Goal: Task Accomplishment & Management: Manage account settings

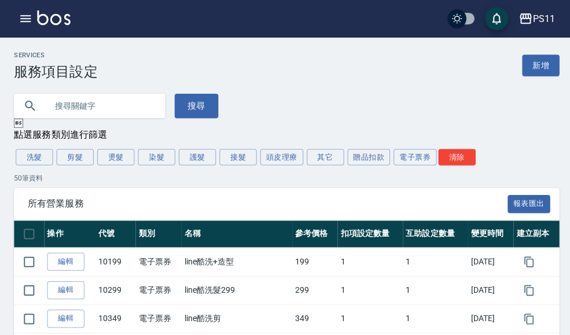
click at [27, 21] on icon "button" at bounding box center [25, 18] width 10 height 7
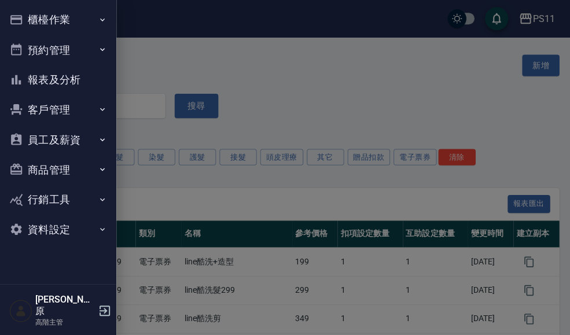
click at [104, 19] on icon "button" at bounding box center [101, 19] width 9 height 9
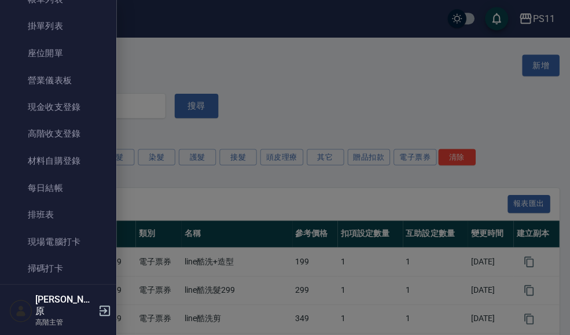
scroll to position [84, 0]
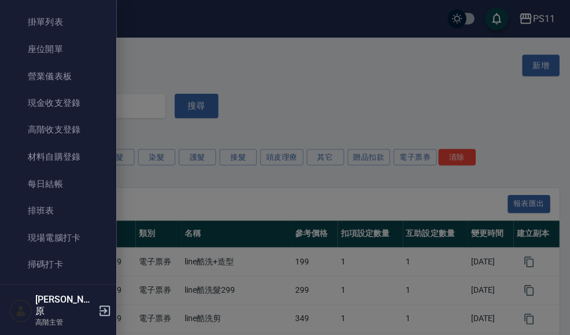
click at [76, 238] on link "現場電腦打卡" at bounding box center [58, 236] width 106 height 27
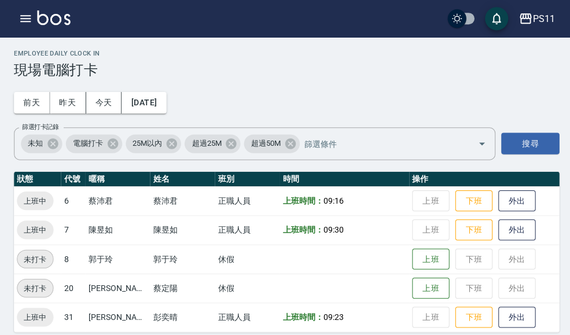
scroll to position [2, 0]
click at [72, 98] on button "昨天" at bounding box center [68, 101] width 36 height 21
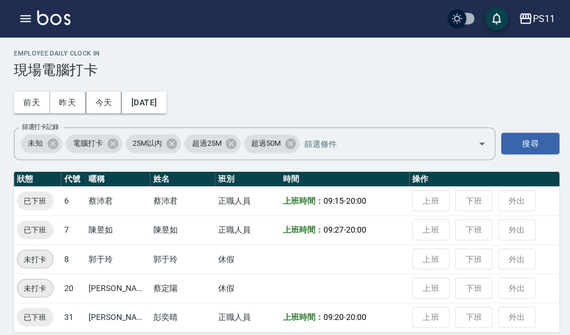
click at [26, 21] on icon "button" at bounding box center [25, 18] width 10 height 7
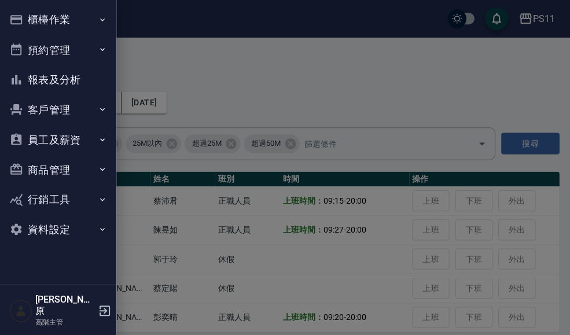
click at [98, 139] on icon "button" at bounding box center [101, 138] width 9 height 9
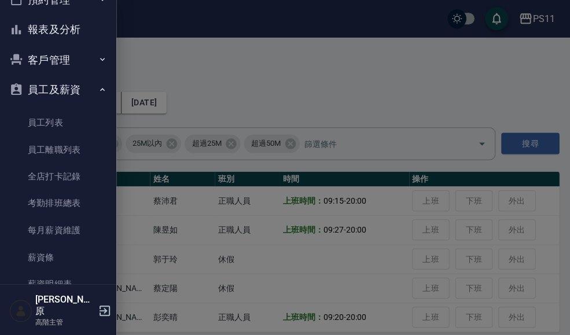
scroll to position [49, 0]
click at [95, 86] on button "員工及薪資" at bounding box center [58, 90] width 106 height 30
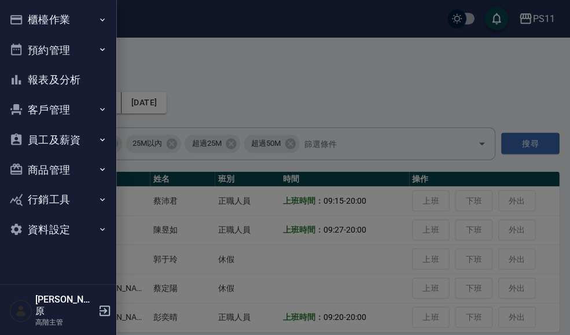
scroll to position [0, 0]
click at [91, 139] on button "員工及薪資" at bounding box center [58, 139] width 106 height 30
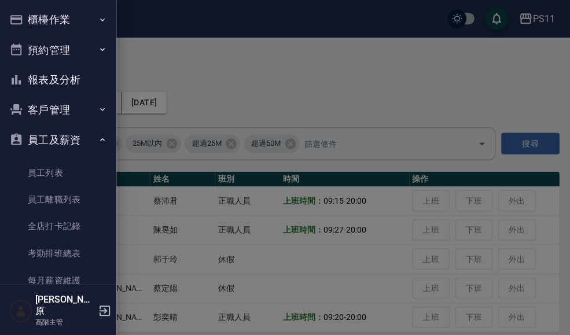
click at [95, 133] on button "員工及薪資" at bounding box center [58, 139] width 106 height 30
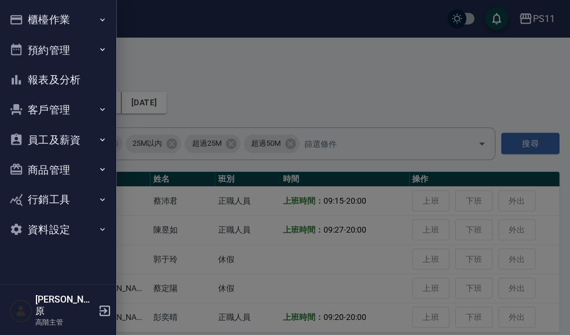
click at [98, 227] on icon "button" at bounding box center [101, 227] width 9 height 9
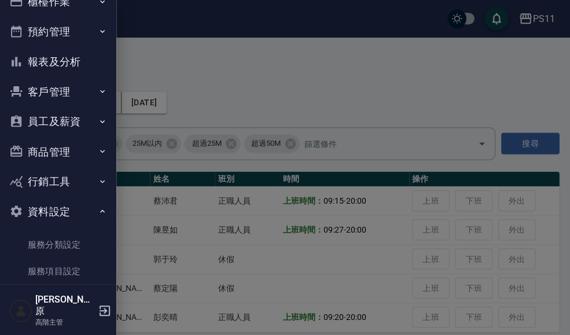
scroll to position [9, 0]
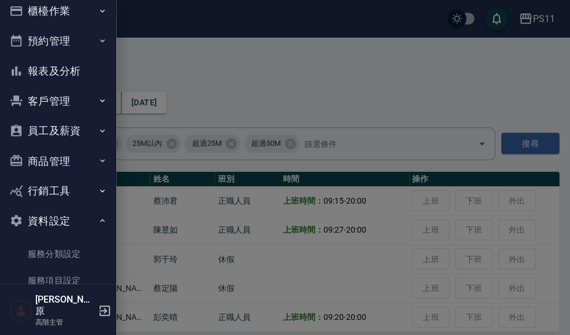
click at [95, 164] on button "商品管理" at bounding box center [58, 160] width 106 height 30
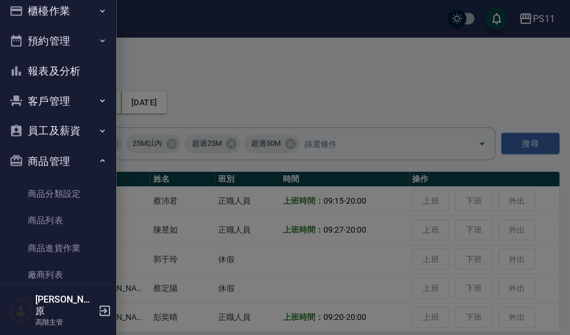
click at [101, 126] on icon "button" at bounding box center [101, 130] width 9 height 9
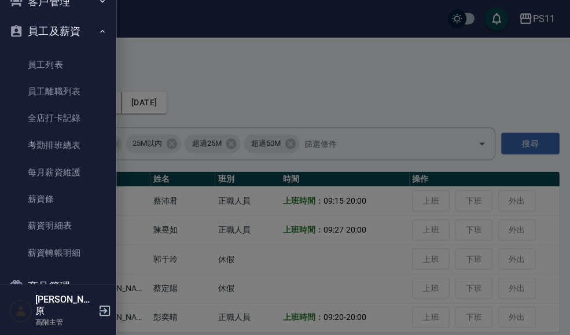
scroll to position [115, 0]
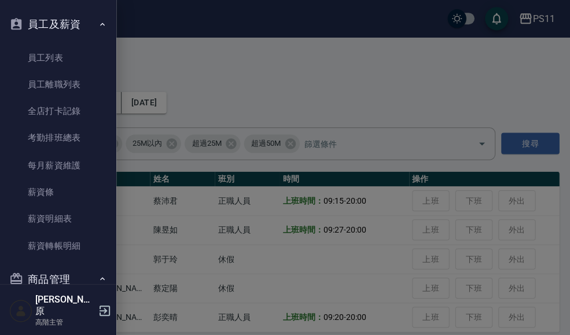
click at [86, 146] on link "考勤排班總表" at bounding box center [58, 137] width 106 height 27
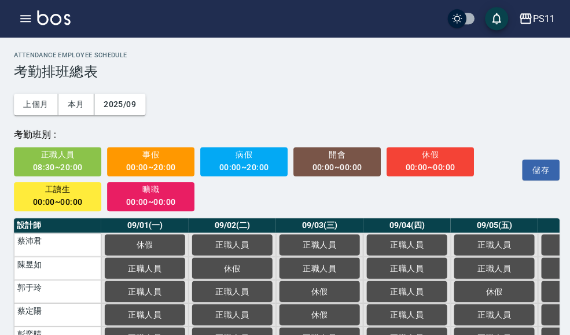
click at [31, 16] on icon "button" at bounding box center [26, 19] width 14 height 14
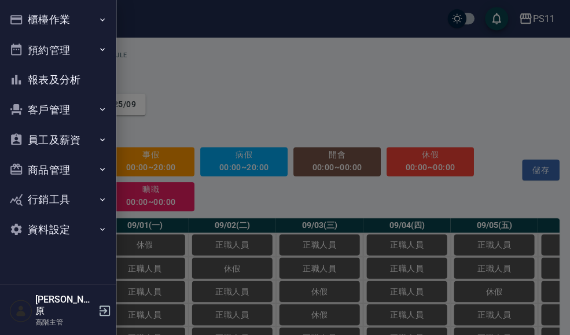
click at [101, 227] on icon "button" at bounding box center [101, 227] width 9 height 9
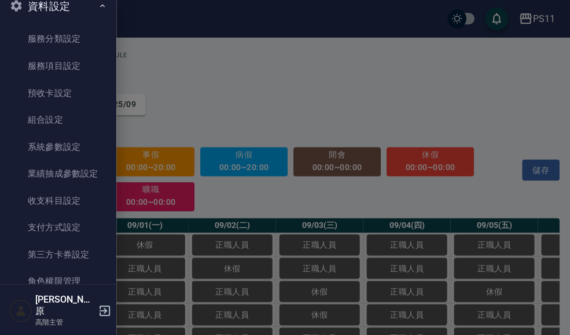
scroll to position [222, 0]
click at [78, 222] on link "支付方式設定" at bounding box center [58, 226] width 106 height 27
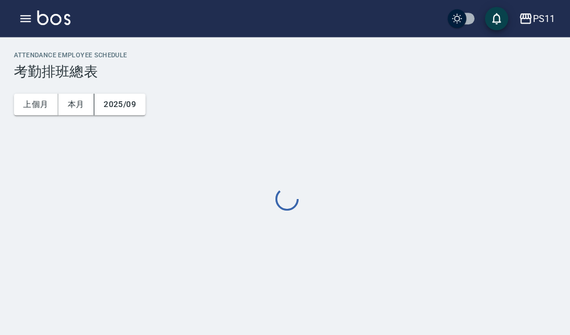
scroll to position [15, 0]
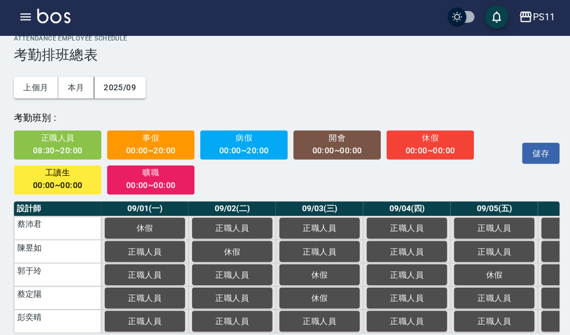
click at [32, 21] on icon "button" at bounding box center [26, 19] width 14 height 14
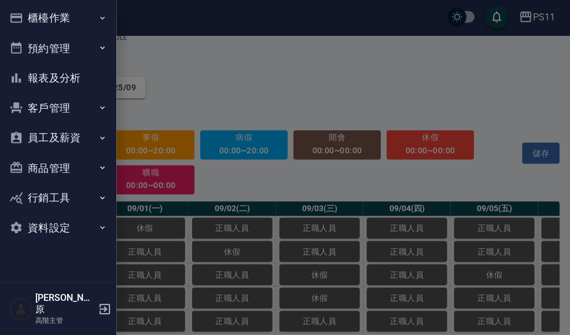
click at [102, 224] on icon "button" at bounding box center [101, 227] width 9 height 9
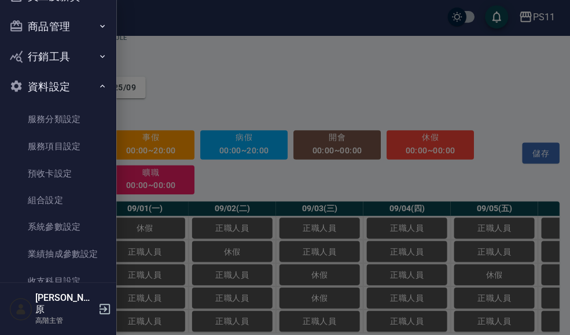
scroll to position [141, 0]
click at [81, 223] on link "系統參數設定" at bounding box center [58, 227] width 106 height 27
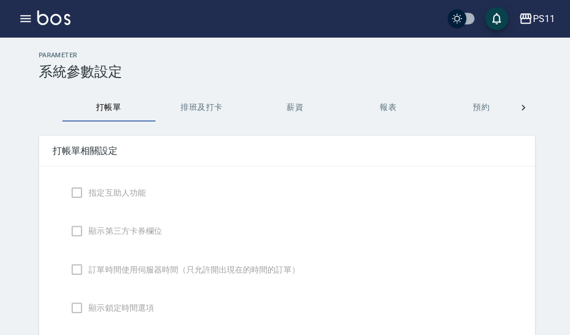
checkbox input "true"
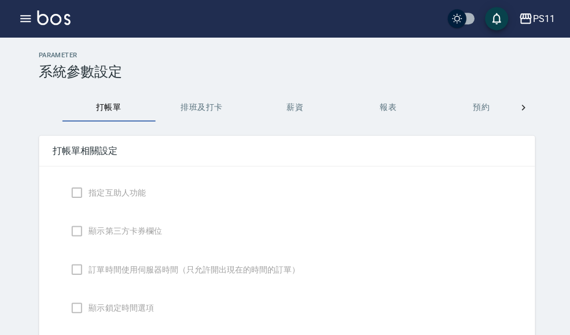
checkbox input "true"
checkbox input "false"
type input "NICKNAME"
type input "TRUE"
type input "NONDESIGNATE"
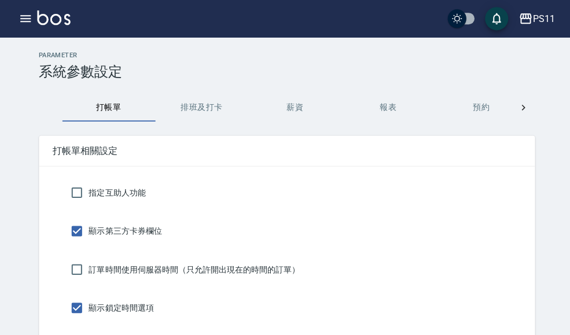
click at [207, 96] on button "排班及打卡" at bounding box center [200, 107] width 93 height 28
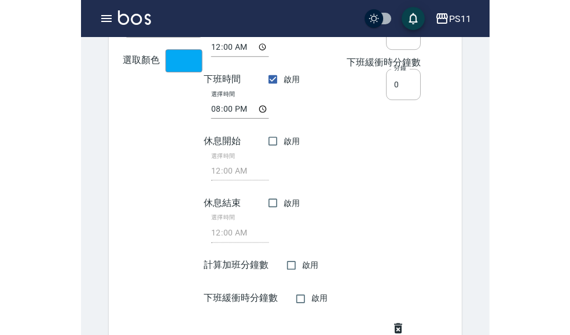
scroll to position [657, 0]
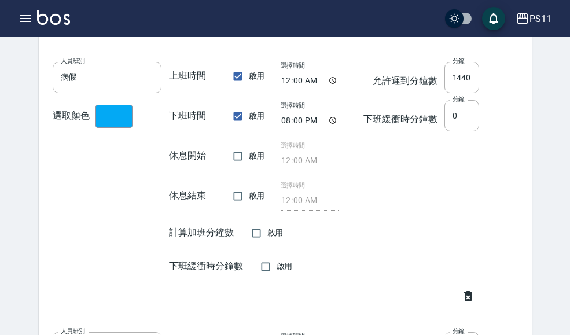
scroll to position [16, 0]
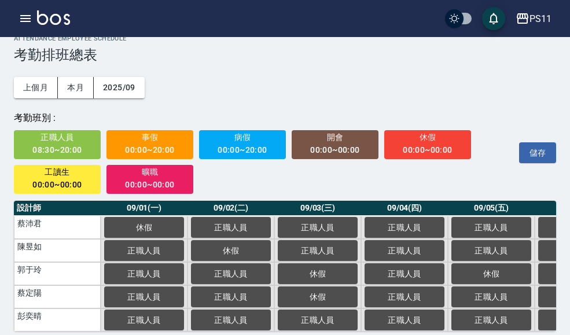
click at [32, 15] on button "button" at bounding box center [25, 18] width 23 height 23
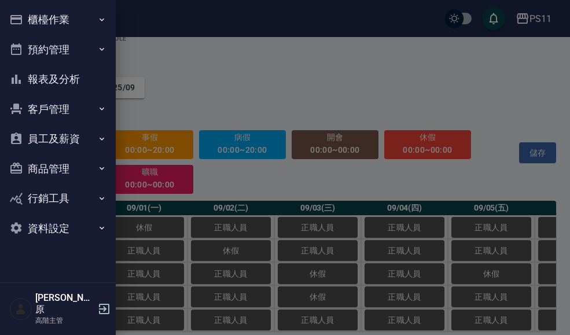
click at [536, 20] on div at bounding box center [285, 167] width 570 height 335
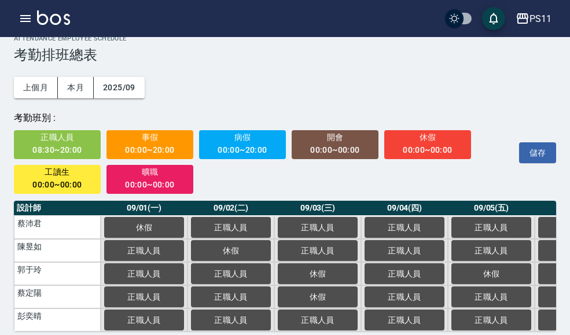
click at [534, 19] on div "PS11" at bounding box center [540, 19] width 22 height 14
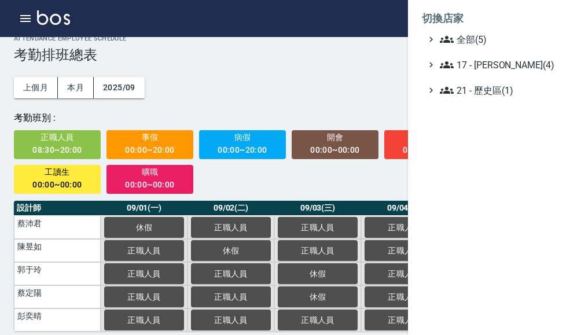
click at [484, 36] on span "全部(5)" at bounding box center [496, 39] width 112 height 14
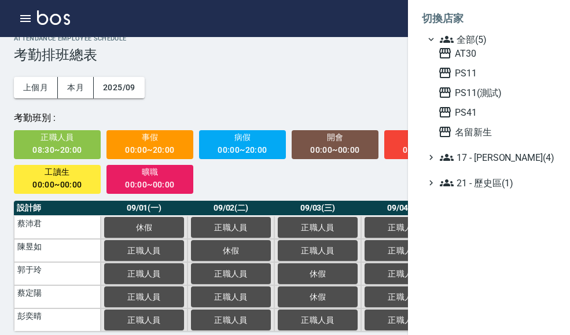
click at [487, 111] on span "PS41" at bounding box center [494, 112] width 113 height 14
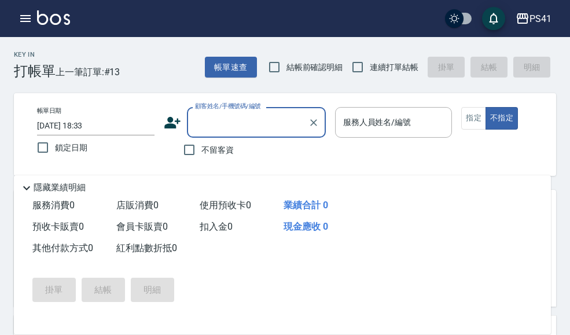
click at [28, 18] on icon "button" at bounding box center [25, 18] width 10 height 7
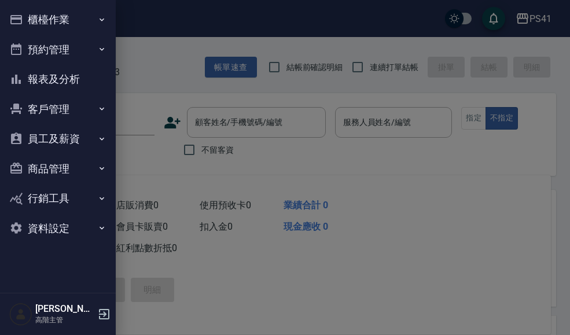
click at [106, 21] on icon "button" at bounding box center [101, 19] width 9 height 9
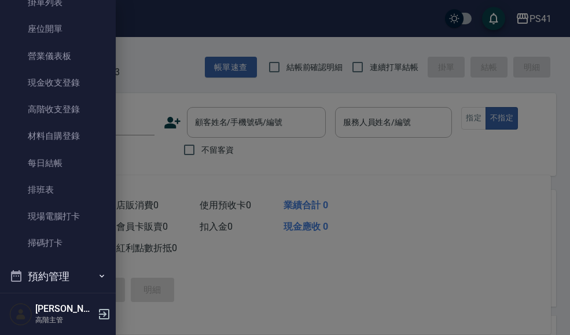
scroll to position [106, 0]
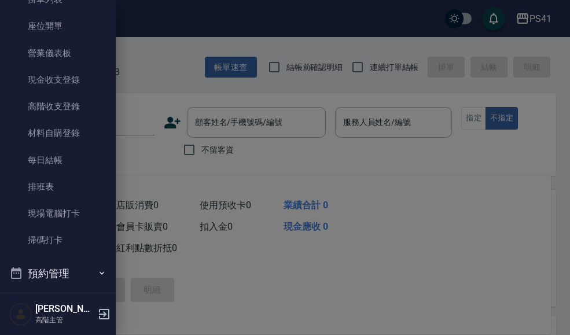
click at [91, 218] on link "現場電腦打卡" at bounding box center [58, 213] width 106 height 27
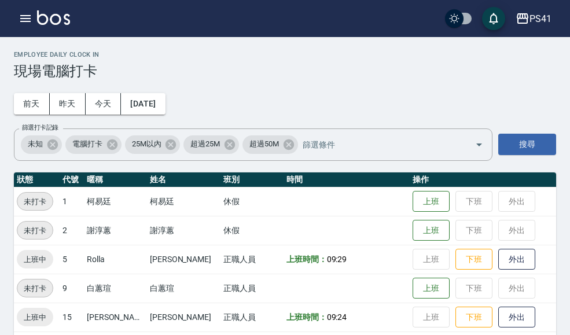
click at [65, 106] on button "昨天" at bounding box center [68, 103] width 36 height 21
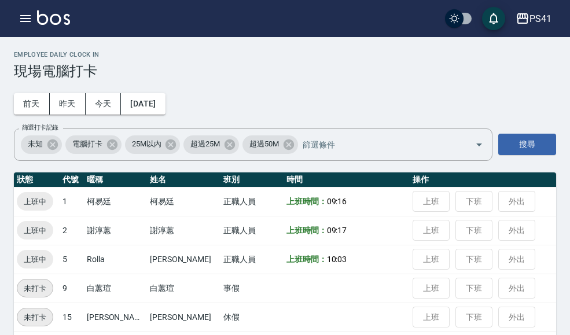
click at [31, 102] on button "前天" at bounding box center [32, 103] width 36 height 21
click at [165, 105] on button "2025/09/16" at bounding box center [143, 103] width 44 height 21
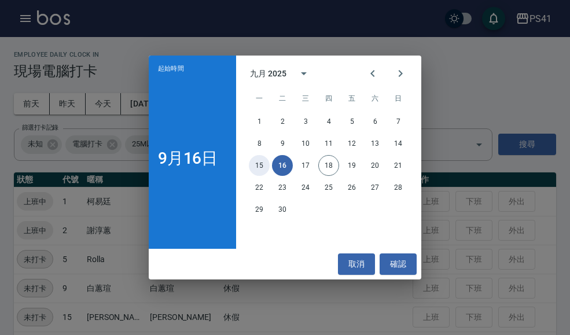
click at [263, 171] on button "15" at bounding box center [259, 165] width 21 height 21
